Goal: Task Accomplishment & Management: Manage account settings

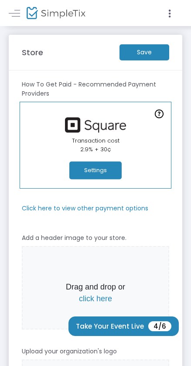
click at [152, 51] on m-button "Save" at bounding box center [144, 52] width 50 height 16
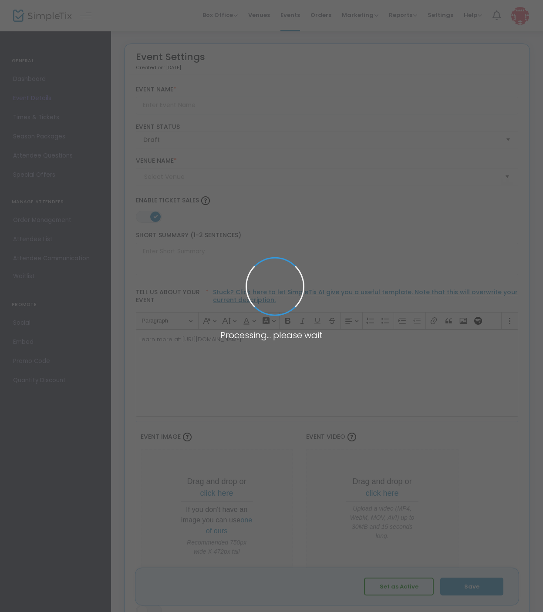
type input "Trap-Neuter-Release (TNR)"
type textarea "Learn more at: [URL][DOMAIN_NAME]"
type input "Buy Tickets"
type input "Animal Services"
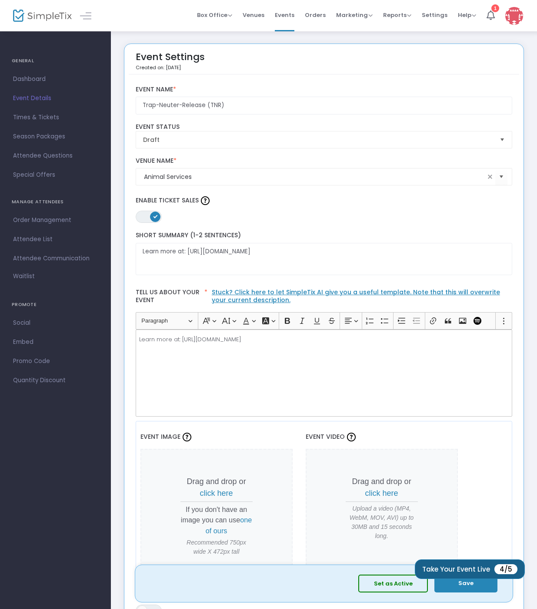
click at [466, 570] on button "Take Your Event Live 4/5" at bounding box center [470, 569] width 110 height 20
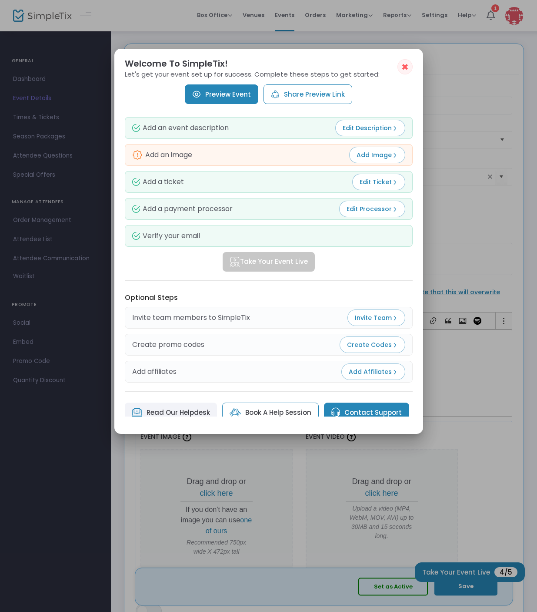
click at [375, 155] on span "Add Image" at bounding box center [377, 155] width 41 height 9
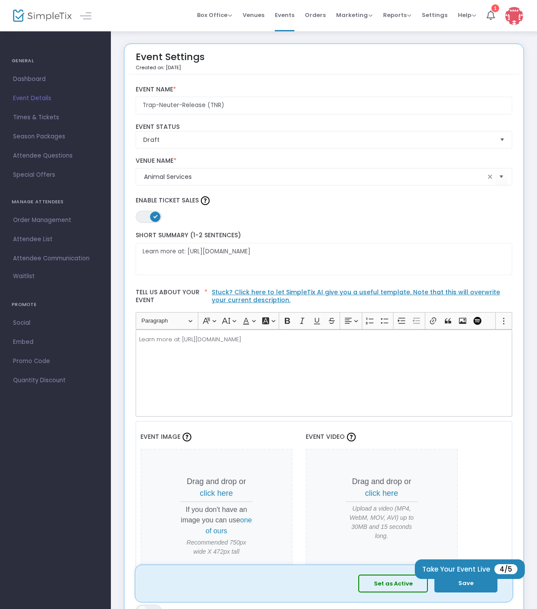
scroll to position [131, 0]
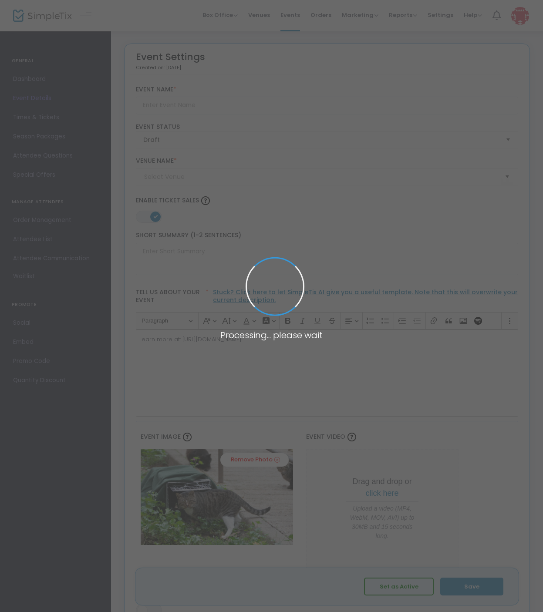
type input "Trap-Neuter-Release (TNR)"
type textarea "Learn more at: https://www.cityofbrenham.org/animal-services"
type input "Buy Tickets"
type input "Animal Services"
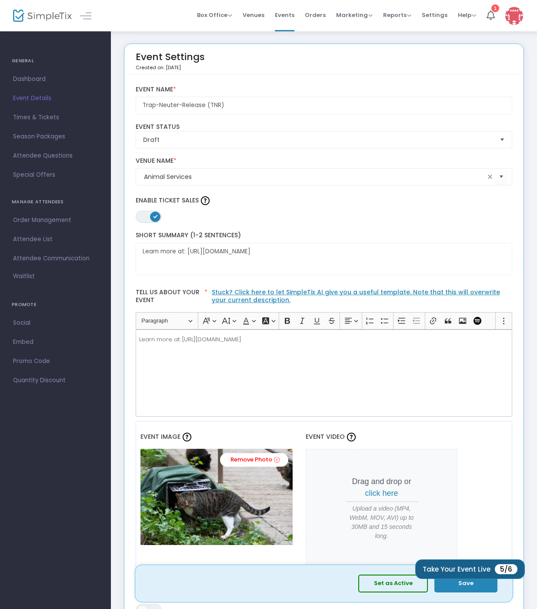
click at [467, 573] on button "Take Your Event Live 5/6" at bounding box center [471, 569] width 110 height 20
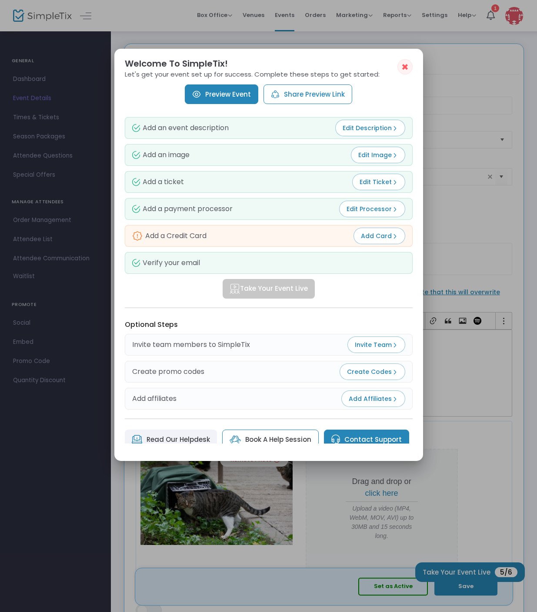
click at [407, 64] on span "✖" at bounding box center [405, 67] width 7 height 10
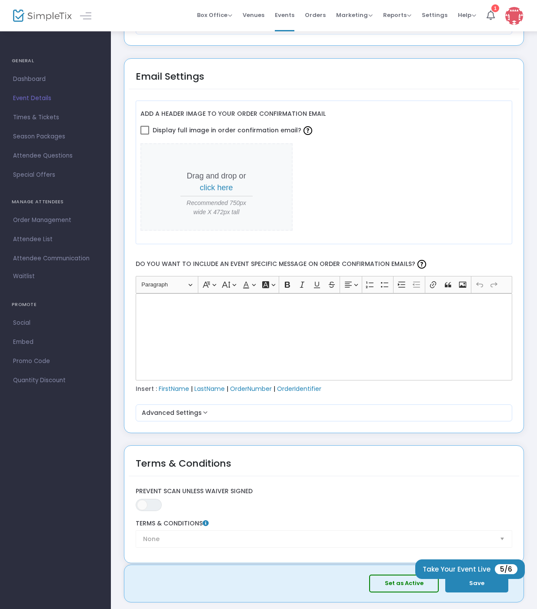
scroll to position [1019, 0]
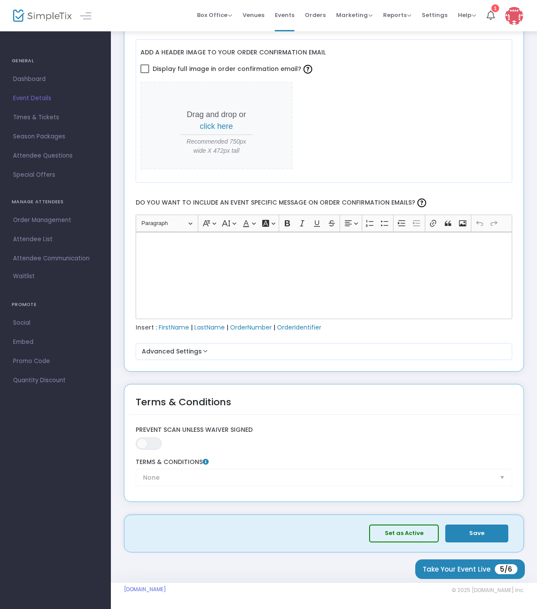
click at [482, 540] on button "Save" at bounding box center [477, 533] width 63 height 18
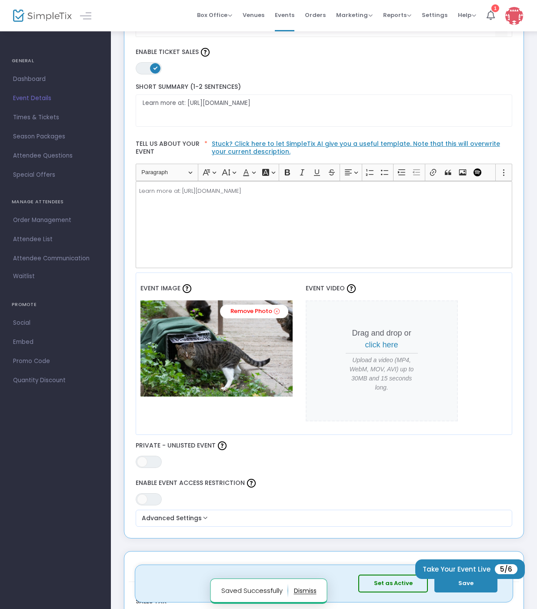
scroll to position [0, 0]
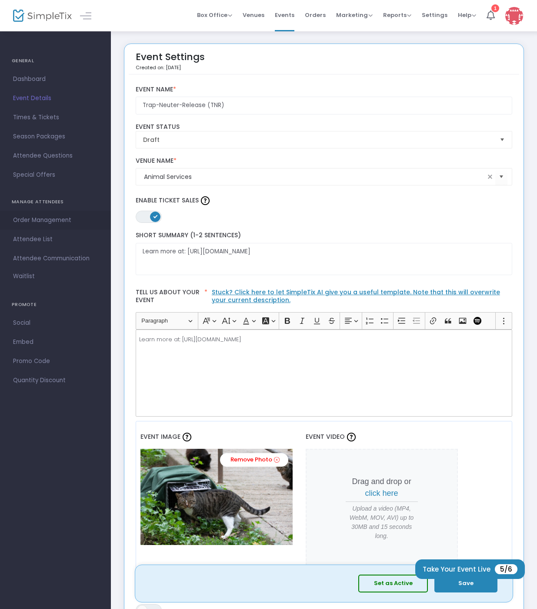
click at [48, 222] on span "Order Management" at bounding box center [55, 220] width 85 height 11
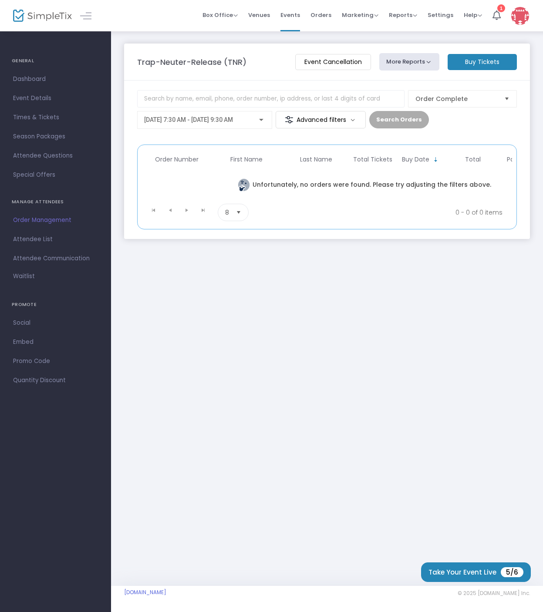
click at [38, 97] on span "Event Details" at bounding box center [55, 98] width 85 height 11
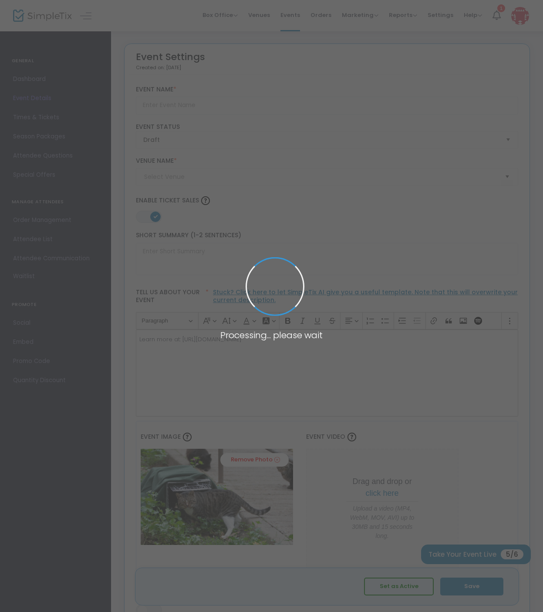
type input "Trap-Neuter-Release (TNR)"
type textarea "Learn more at: [URL][DOMAIN_NAME]"
type input "Buy Tickets"
type input "Animal Services"
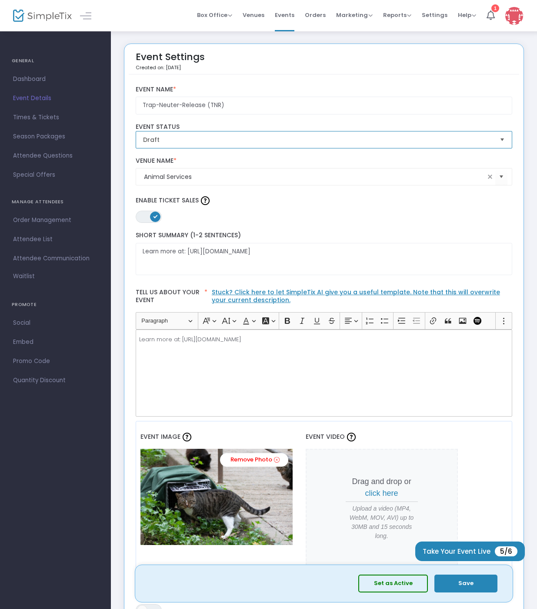
click at [210, 138] on span "Draft" at bounding box center [318, 139] width 350 height 9
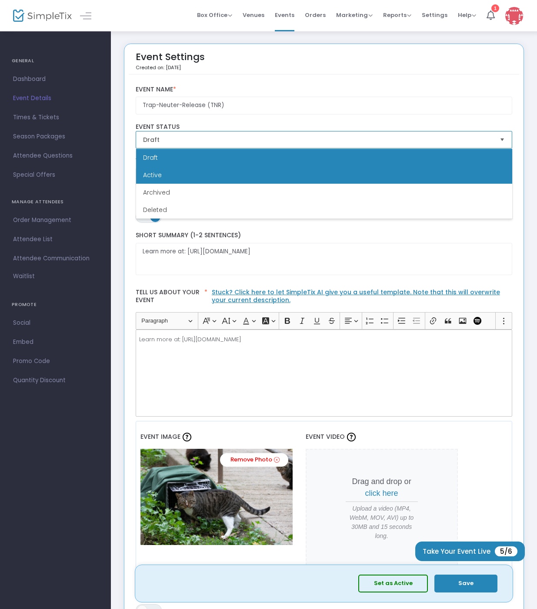
click at [189, 172] on li "Active" at bounding box center [324, 174] width 376 height 17
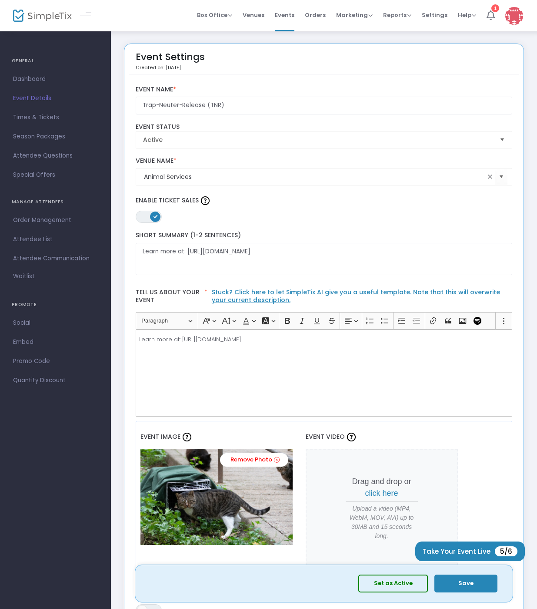
click at [474, 591] on button "Save" at bounding box center [466, 583] width 63 height 18
